Goal: Information Seeking & Learning: Learn about a topic

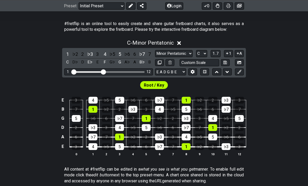
scroll to position [97, 0]
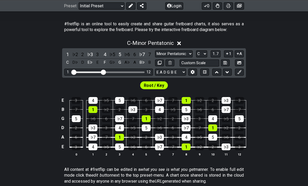
click at [181, 44] on icon at bounding box center [179, 43] width 4 height 5
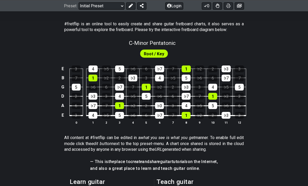
click at [164, 52] on div "Root / Key" at bounding box center [154, 54] width 28 height 8
click at [158, 54] on span "Root / Key" at bounding box center [154, 54] width 20 height 8
click at [168, 44] on span "C - Minor Pentatonic" at bounding box center [152, 43] width 47 height 6
select select "C"
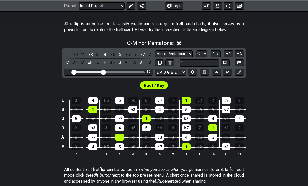
type input "'"
click at [278, 51] on div "C - Minor Pentatonic 1 ♭2 2 ♭3 3 4 ♭5 5 ♭6 6 ♭7 7 C D♭ D E♭ E F G♭ G A♭ A B♭ B …" at bounding box center [154, 100] width 308 height 127
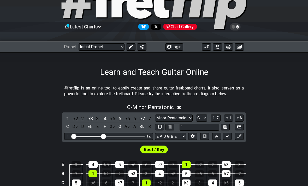
scroll to position [0, 0]
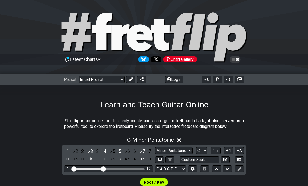
click at [121, 79] on select "Welcome to #fretflip! Initial Preset Custom Preset Minor Pentatonic Major Penta…" at bounding box center [102, 79] width 46 height 7
click at [189, 117] on div "#fretflip is an online tool to easily create and share guitar fretboard charts,…" at bounding box center [154, 125] width 180 height 18
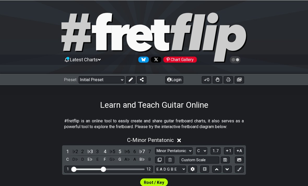
click at [109, 80] on select "Welcome to #fretflip! Initial Preset Custom Preset Minor Pentatonic Major Penta…" at bounding box center [102, 79] width 46 height 7
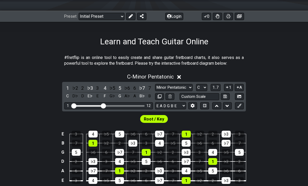
scroll to position [60, 0]
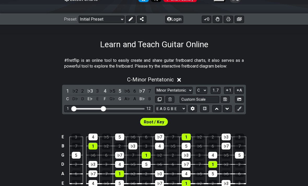
click at [116, 17] on select "Welcome to #fretflip! Initial Preset Custom Preset Minor Pentatonic Major Penta…" at bounding box center [102, 19] width 46 height 7
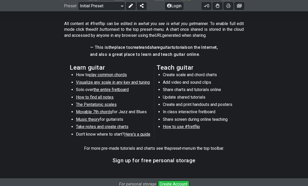
scroll to position [245, 0]
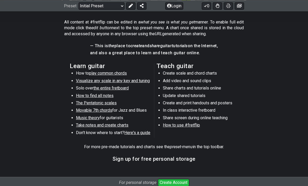
click at [122, 90] on span "the entire fretboard" at bounding box center [111, 88] width 35 height 5
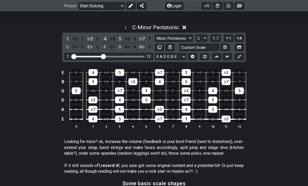
scroll to position [132, 0]
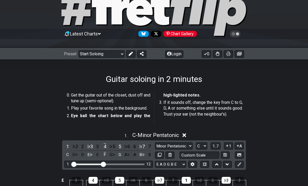
scroll to position [27, 0]
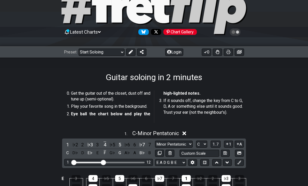
click at [121, 53] on select "Welcome to #fretflip! Initial Preset Custom Preset Minor Pentatonic Major Penta…" at bounding box center [102, 52] width 46 height 7
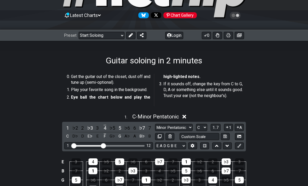
click at [108, 38] on select "Welcome to #fretflip! Initial Preset Custom Preset Minor Pentatonic Major Penta…" at bounding box center [102, 35] width 46 height 7
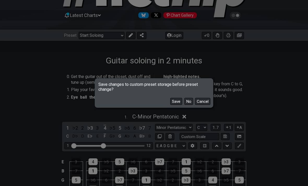
click at [173, 101] on button "Save" at bounding box center [176, 101] width 12 height 7
select select "/beginner-guitar"
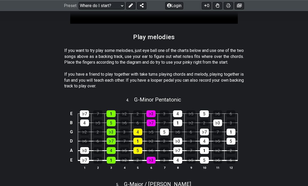
scroll to position [528, 0]
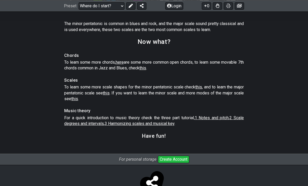
scroll to position [766, 0]
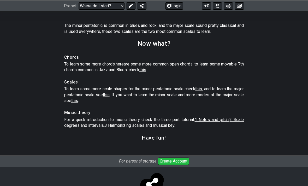
click at [212, 121] on span "1 Notes and pitch" at bounding box center [212, 119] width 34 height 5
